Goal: Check status: Check status

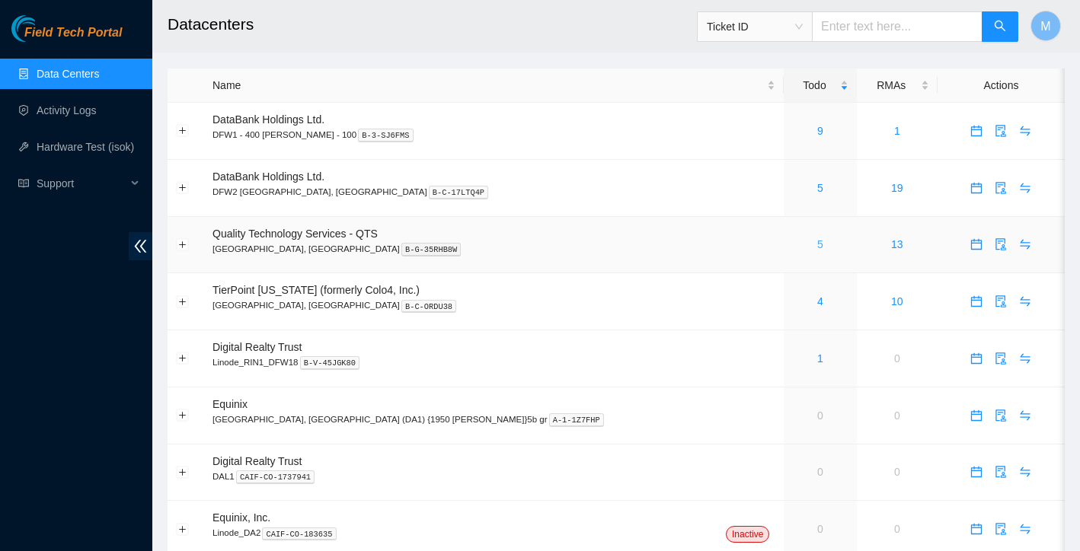
click at [817, 244] on link "5" at bounding box center [820, 244] width 6 height 12
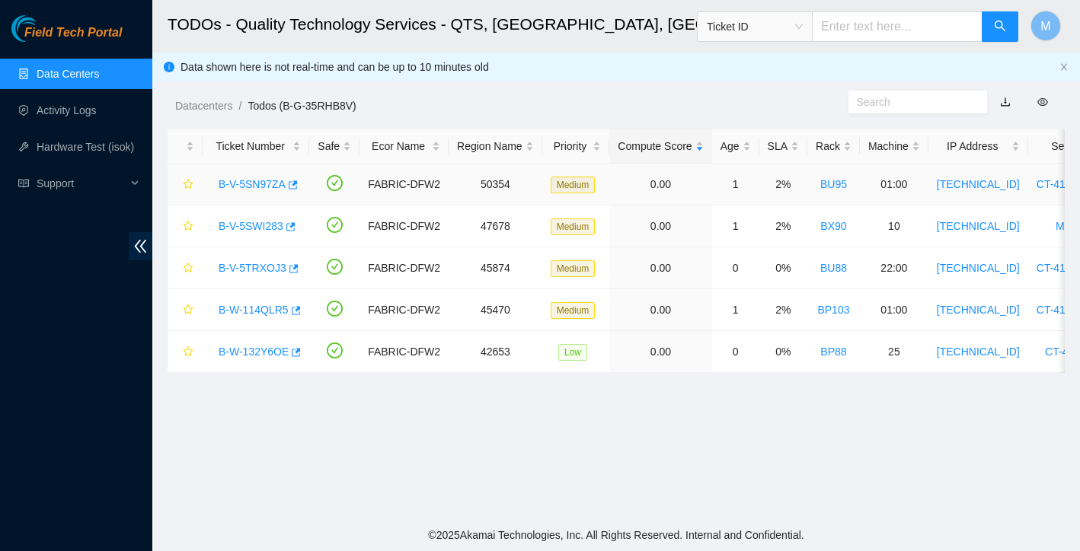
click at [262, 187] on link "B-V-5SN97ZA" at bounding box center [252, 184] width 67 height 12
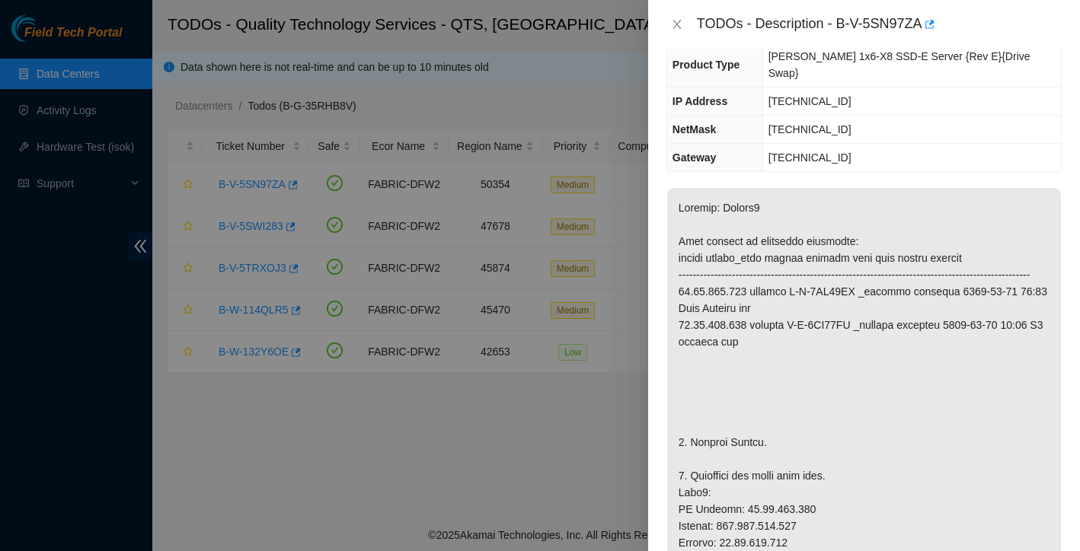
scroll to position [169, 0]
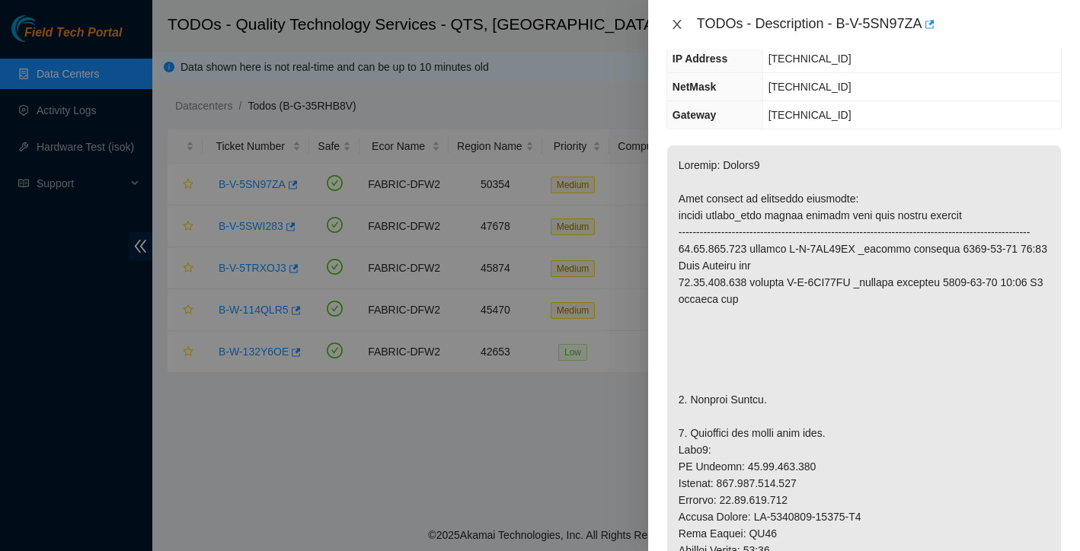
click at [681, 19] on icon "close" at bounding box center [677, 24] width 12 height 12
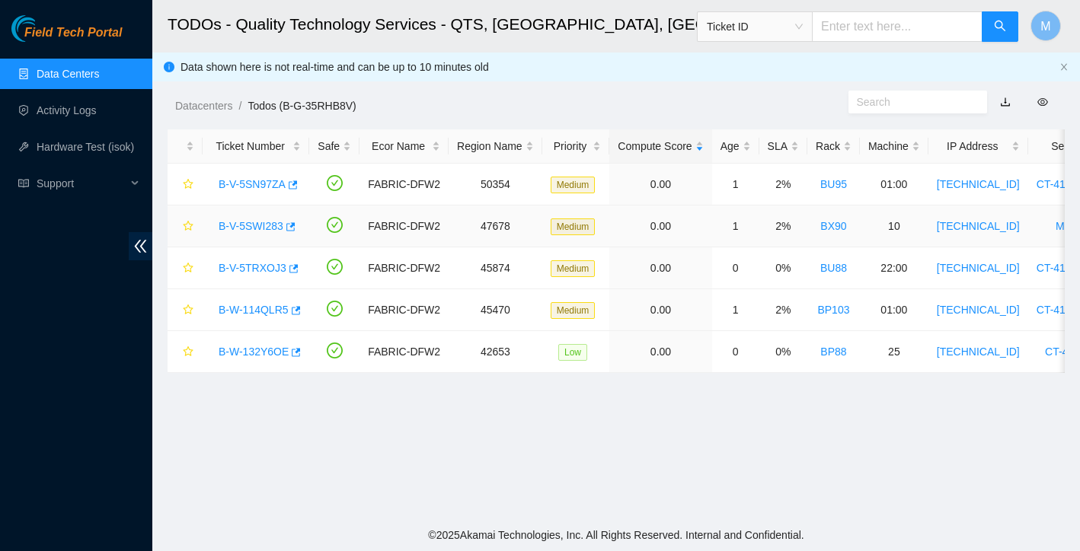
click at [261, 226] on link "B-V-5SWI283" at bounding box center [251, 226] width 65 height 12
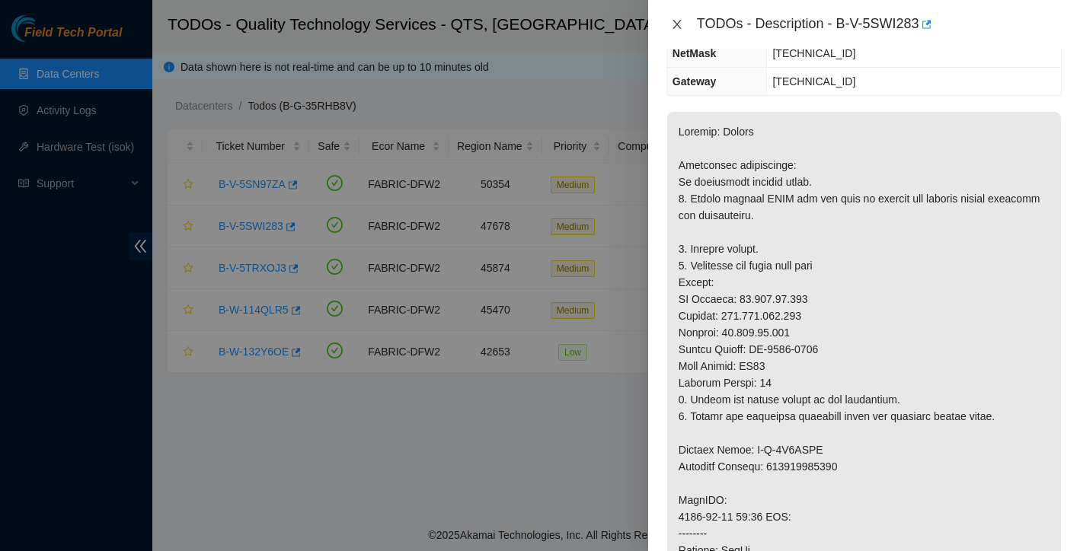
click at [679, 21] on icon "close" at bounding box center [677, 24] width 8 height 9
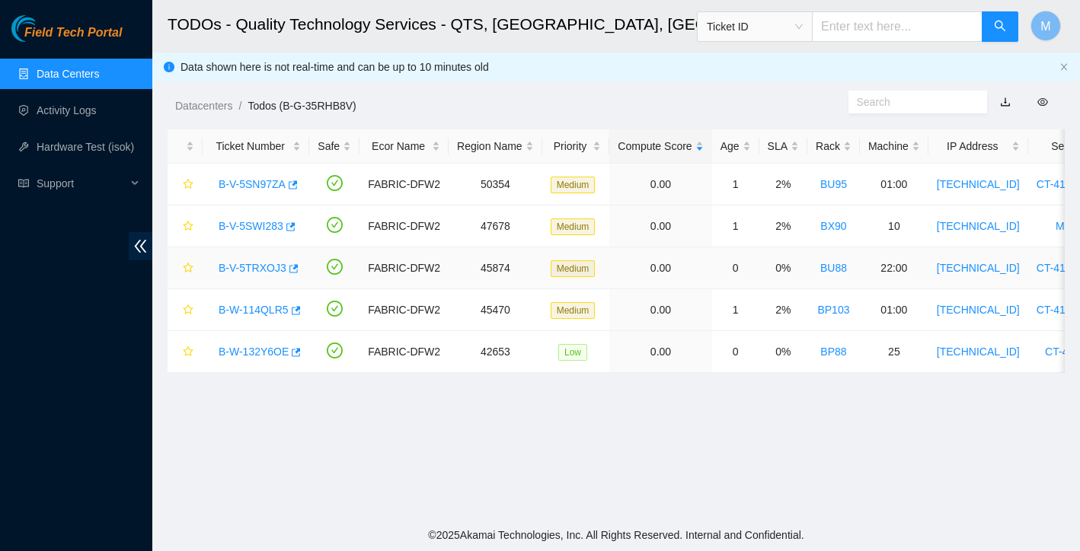
click at [264, 263] on link "B-V-5TRXOJ3" at bounding box center [253, 268] width 68 height 12
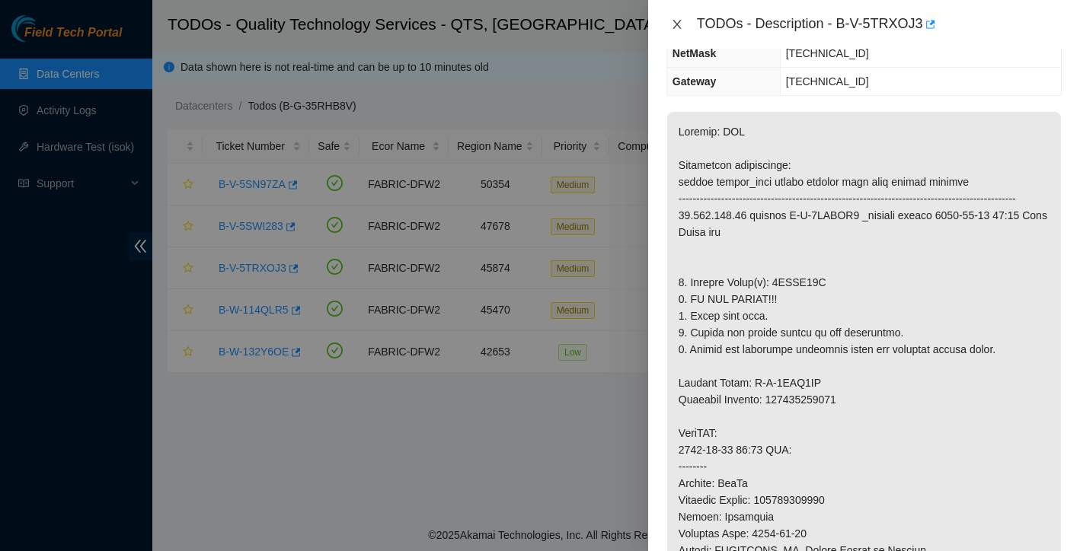
click at [681, 24] on icon "close" at bounding box center [677, 24] width 12 height 12
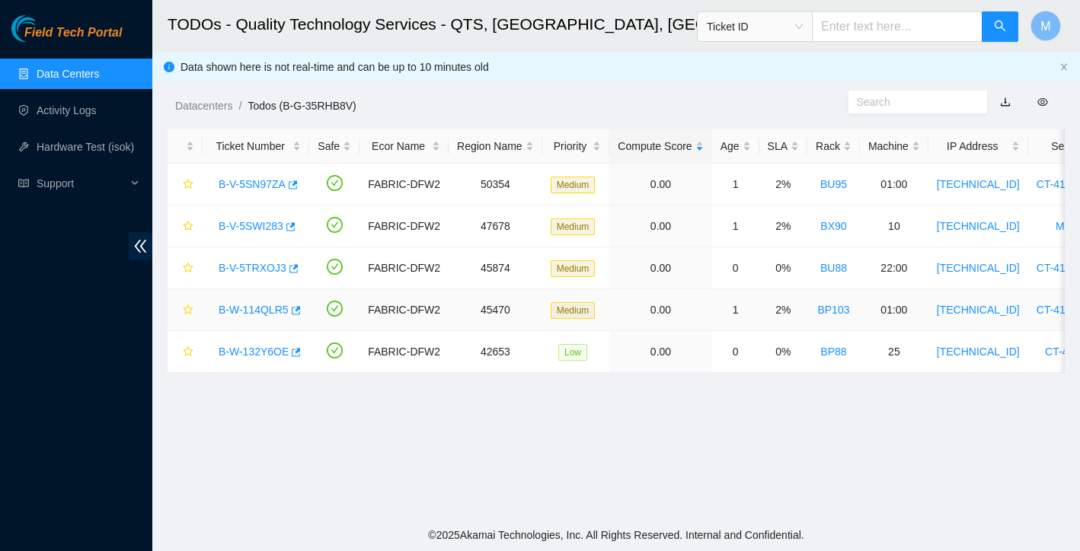
click at [259, 315] on link "B-W-114QLR5" at bounding box center [254, 310] width 70 height 12
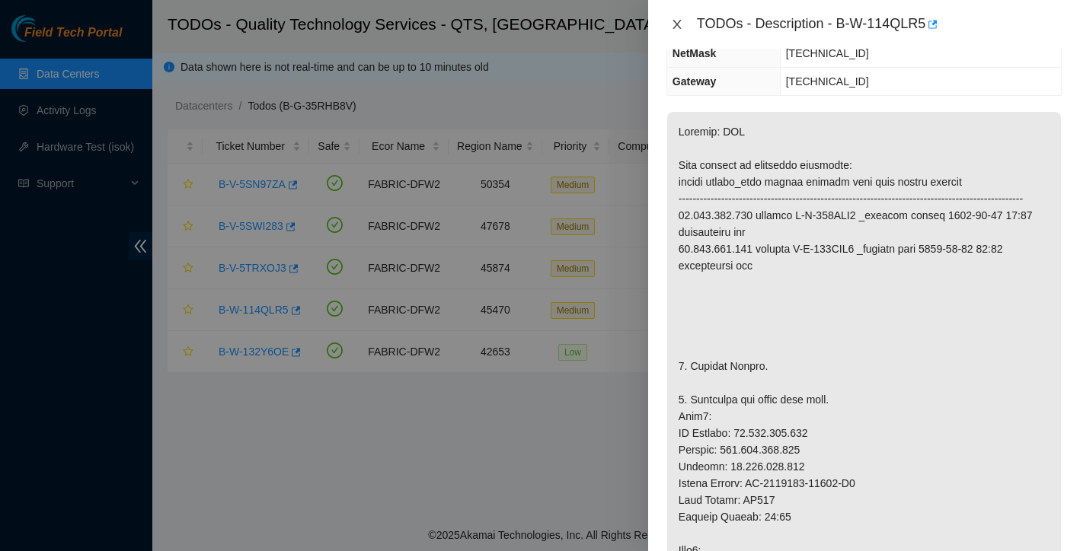
click at [678, 18] on icon "close" at bounding box center [677, 24] width 12 height 12
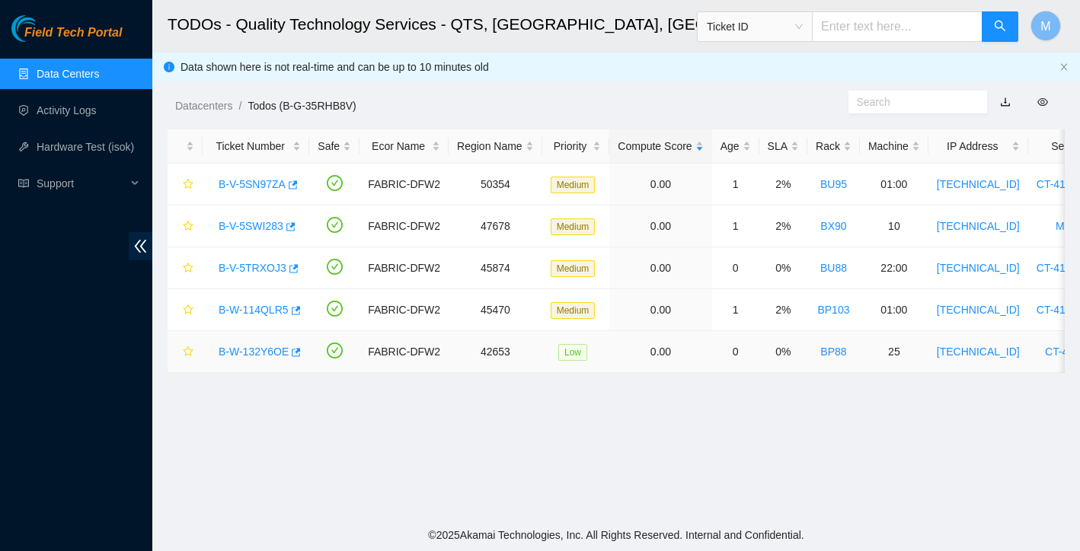
click at [252, 358] on div "B-W-132Y6OE" at bounding box center [256, 352] width 90 height 24
click at [264, 349] on link "B-W-132Y6OE" at bounding box center [254, 352] width 70 height 12
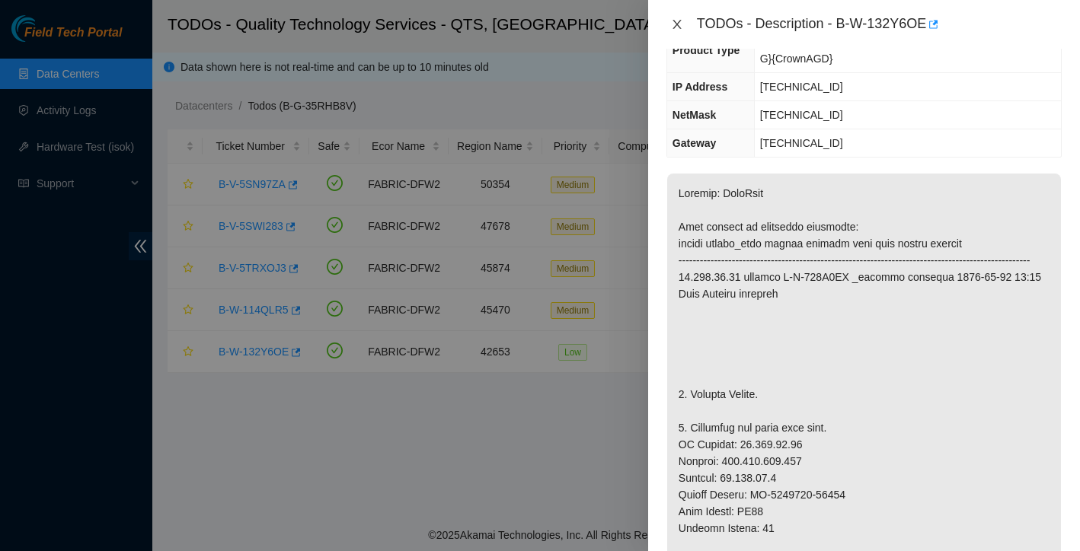
click at [678, 27] on icon "close" at bounding box center [677, 24] width 12 height 12
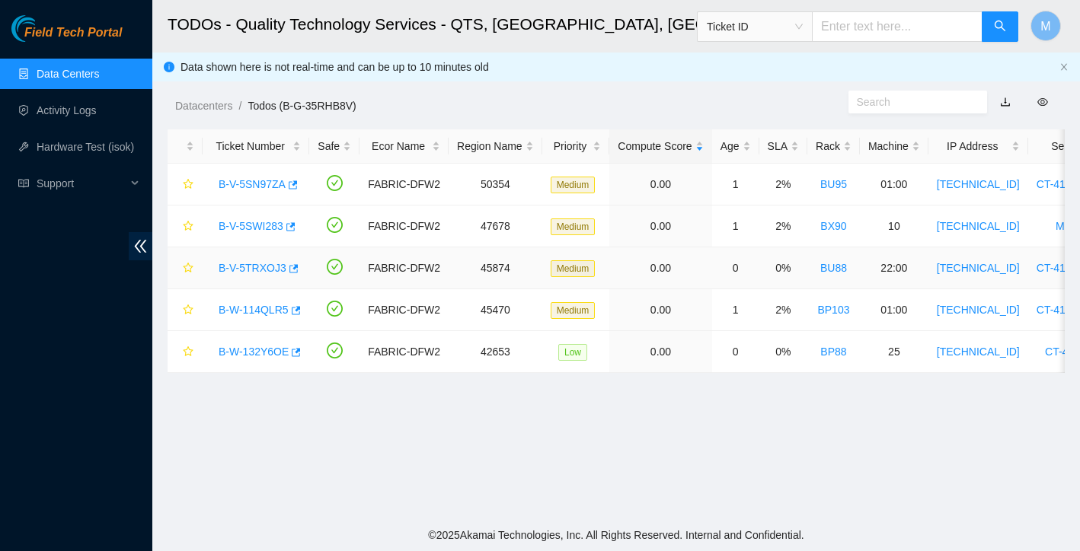
click at [272, 270] on link "B-V-5TRXOJ3" at bounding box center [253, 268] width 68 height 12
